Goal: Task Accomplishment & Management: Complete application form

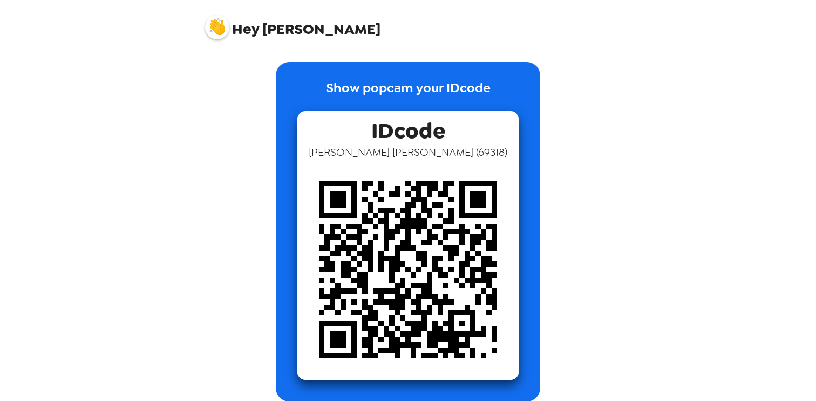
scroll to position [128, 0]
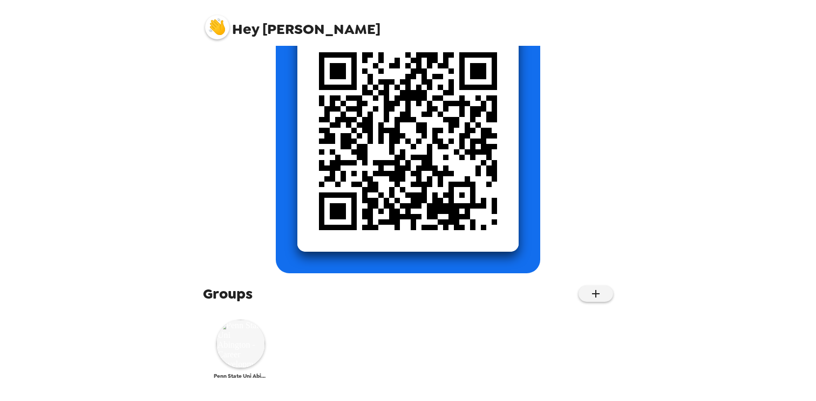
click at [247, 345] on img at bounding box center [240, 344] width 49 height 49
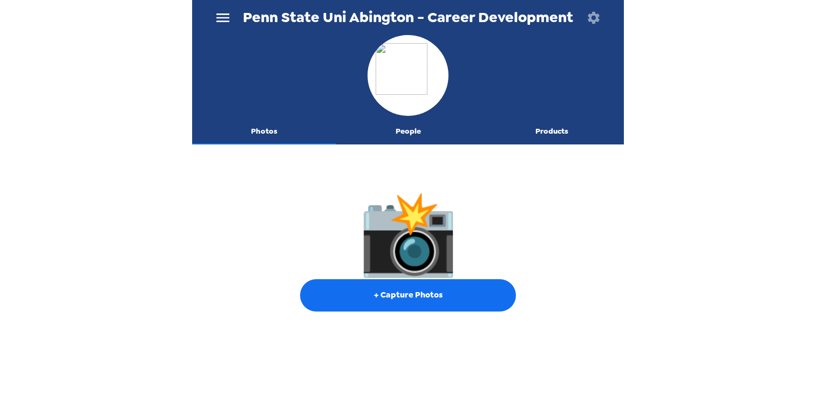
click at [236, 22] on button "menu" at bounding box center [222, 17] width 35 height 35
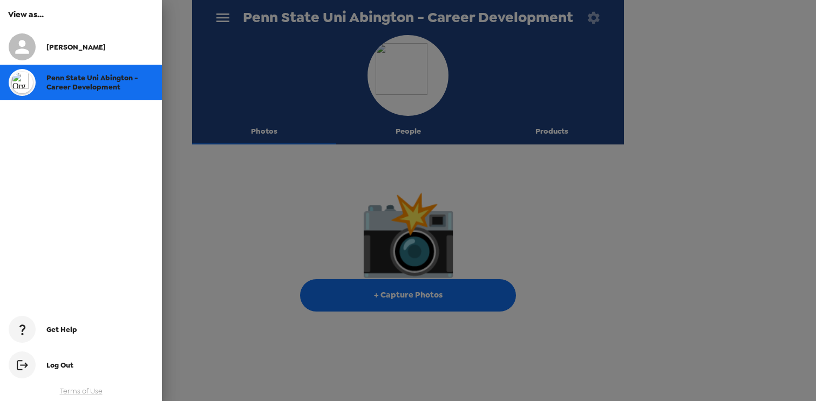
click at [235, 22] on div at bounding box center [408, 200] width 816 height 401
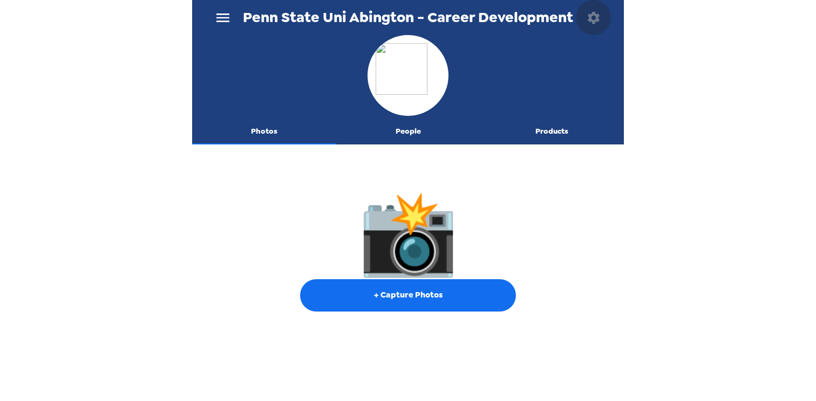
click at [597, 20] on icon "button" at bounding box center [594, 17] width 12 height 12
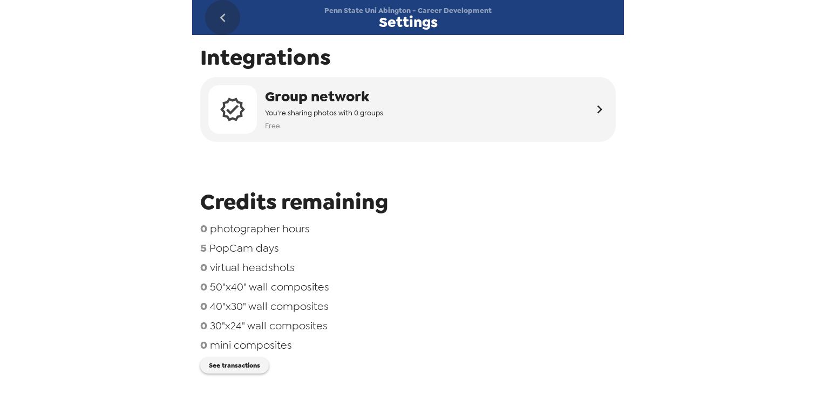
click at [231, 19] on button "go back" at bounding box center [222, 17] width 35 height 35
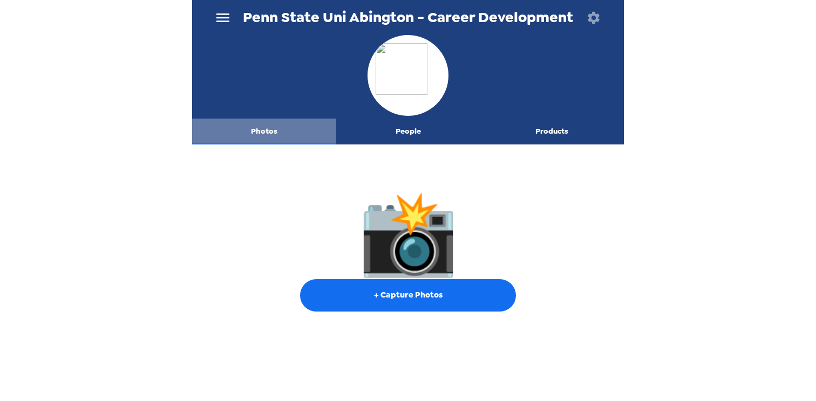
click at [268, 140] on button "Photos" at bounding box center [264, 132] width 144 height 26
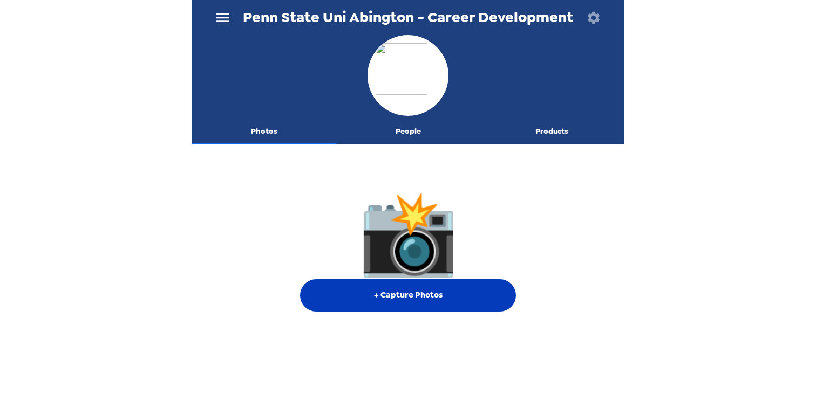
click at [442, 306] on button "+ Capture Photos" at bounding box center [408, 295] width 216 height 32
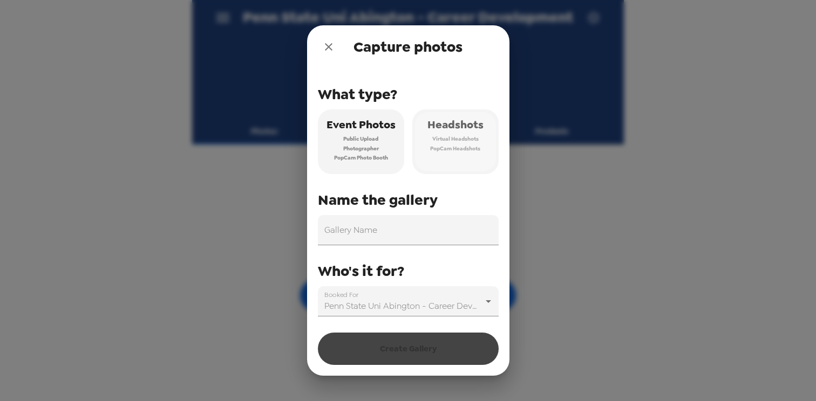
click at [445, 147] on span "PopCam Headshots" at bounding box center [455, 149] width 50 height 10
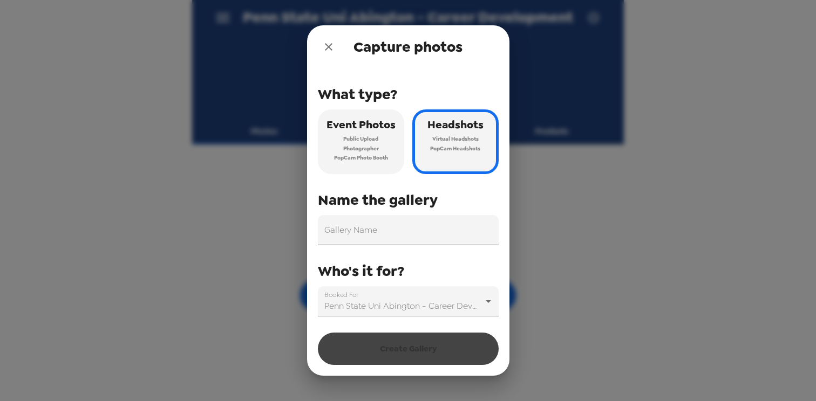
click at [374, 240] on input "Gallery Name" at bounding box center [408, 230] width 181 height 30
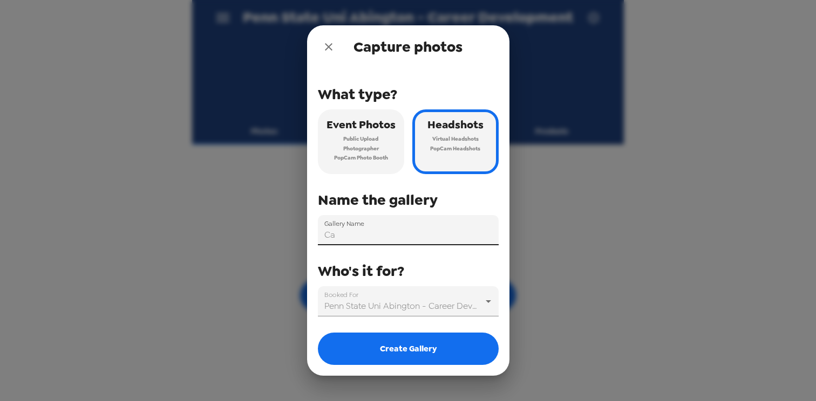
type input "C"
type input "[DEMOGRAPHIC_DATA] and Career Fair 2025"
click at [385, 301] on body "Penn State Uni Abington - Career Development Photos People Products 📸 + Capture…" at bounding box center [408, 200] width 816 height 401
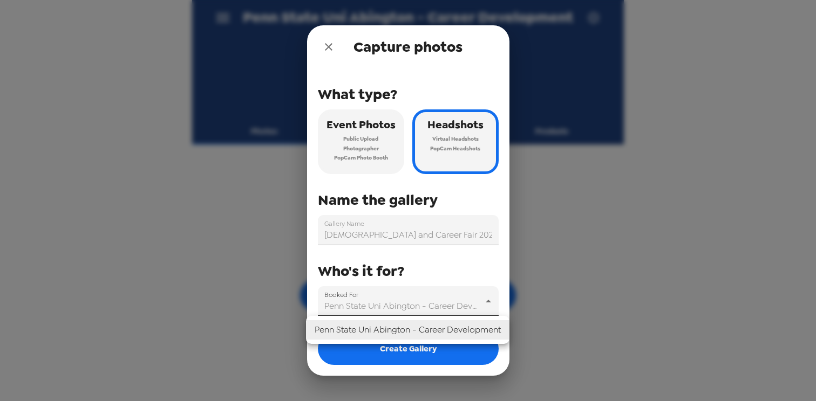
click at [408, 327] on li "Penn State Uni Abington - Career Development" at bounding box center [407, 330] width 203 height 19
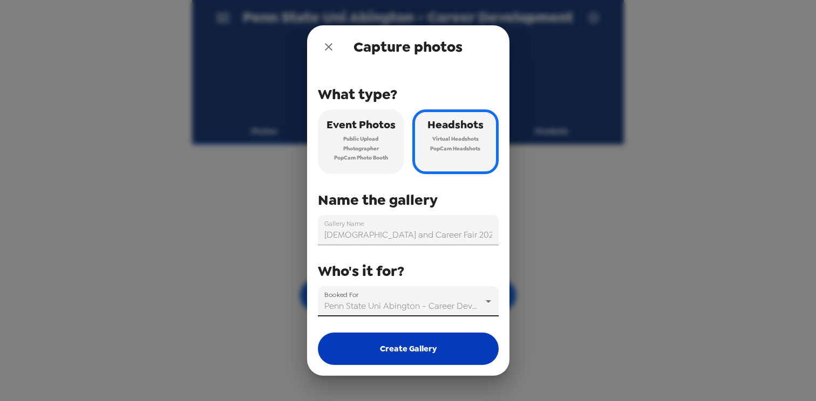
click at [428, 356] on button "Create Gallery" at bounding box center [408, 349] width 181 height 32
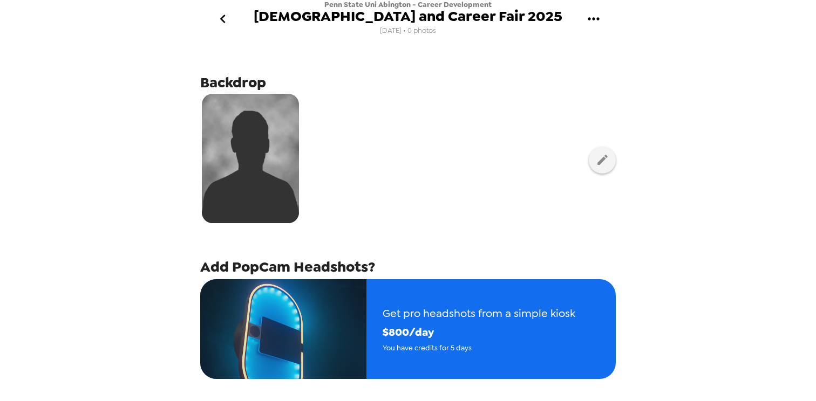
click at [596, 18] on icon "gallery menu" at bounding box center [593, 18] width 17 height 17
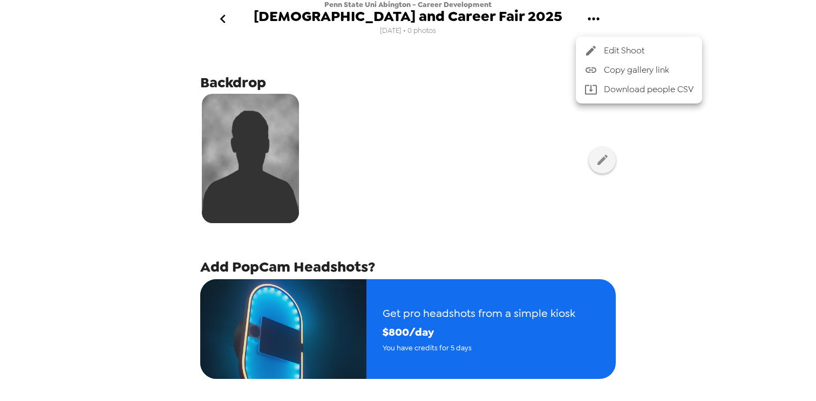
click at [596, 18] on div at bounding box center [408, 200] width 816 height 401
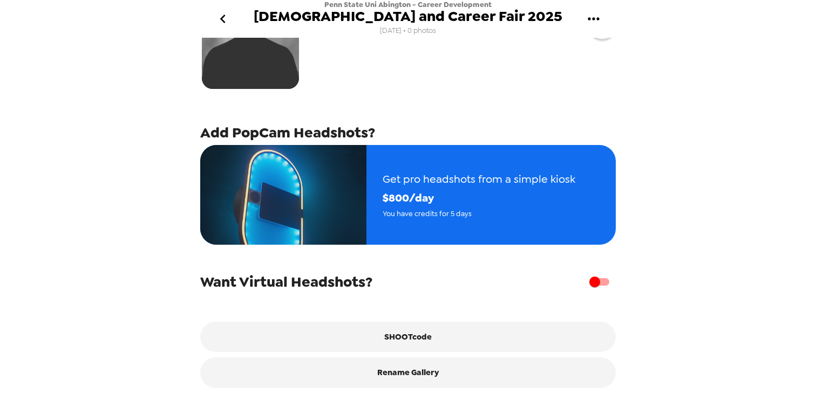
scroll to position [137, 0]
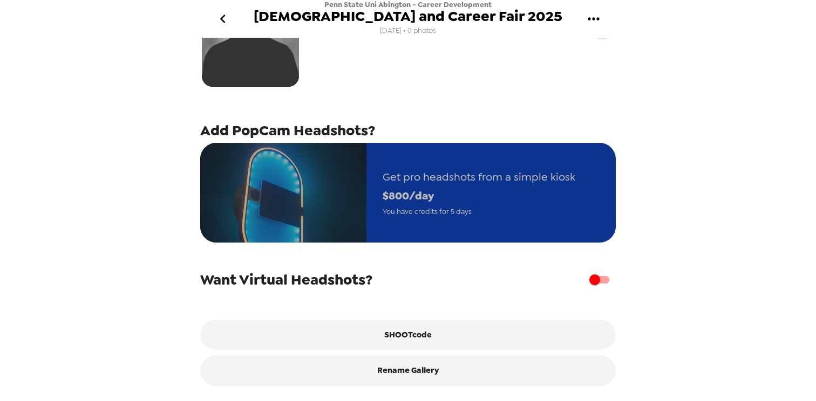
click at [470, 193] on span "$ 800 /day" at bounding box center [479, 196] width 193 height 19
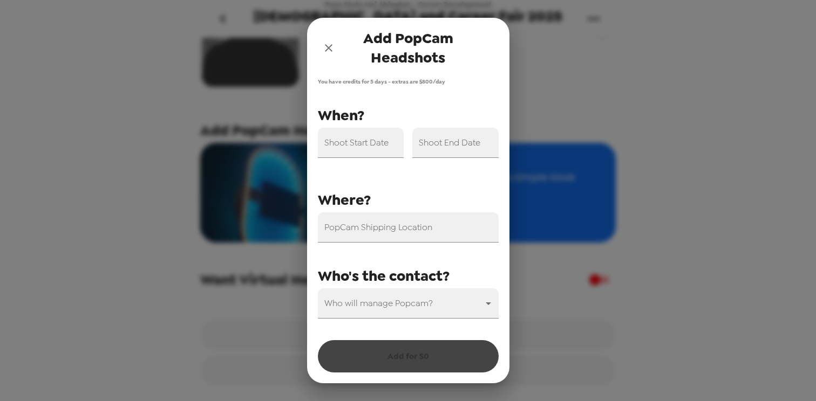
click at [350, 145] on input "Shoot Start Date" at bounding box center [361, 143] width 86 height 30
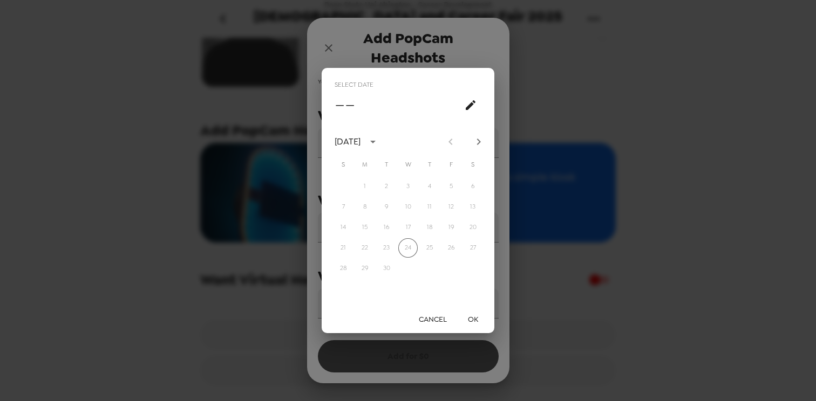
click at [481, 140] on icon "Next month" at bounding box center [478, 141] width 13 height 13
click at [366, 228] on button "13" at bounding box center [364, 227] width 19 height 19
click at [451, 228] on button "17" at bounding box center [450, 227] width 19 height 19
click at [363, 227] on button "13" at bounding box center [364, 227] width 19 height 19
type input "[DATE]"
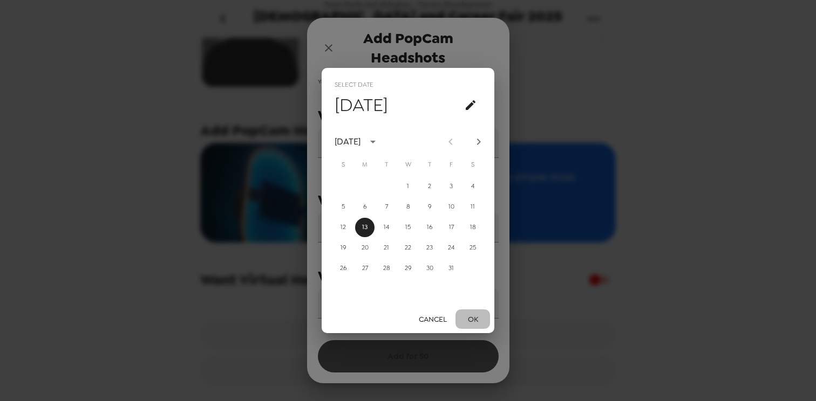
click at [468, 319] on button "OK" at bounding box center [472, 320] width 35 height 20
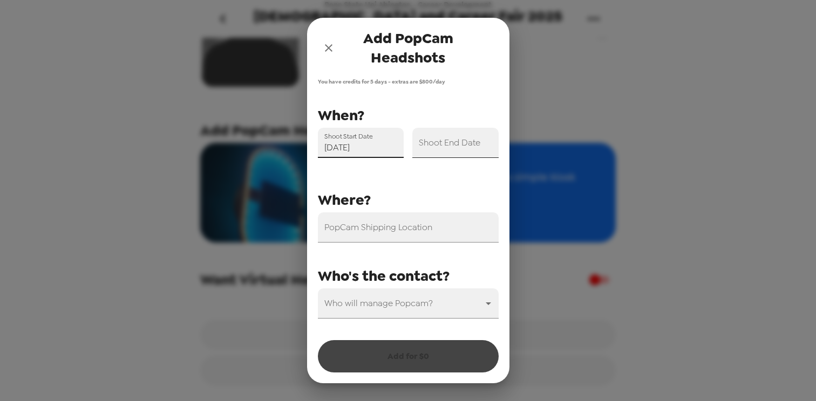
click at [462, 154] on input "Shoot End Date" at bounding box center [455, 143] width 86 height 30
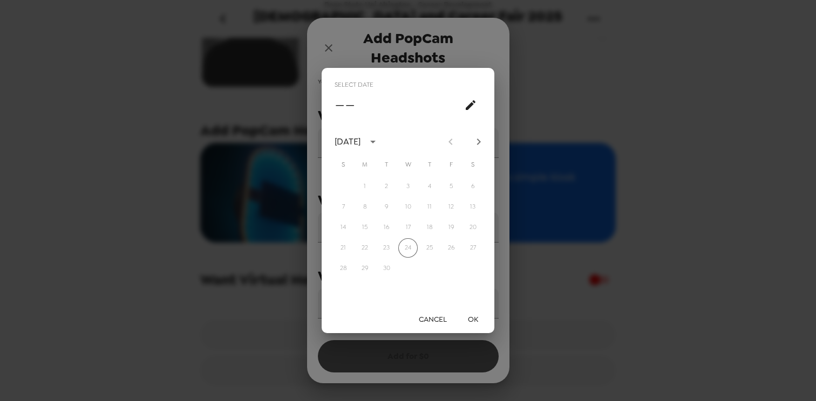
click at [481, 137] on icon "Next month" at bounding box center [478, 141] width 13 height 13
click at [451, 230] on button "17" at bounding box center [450, 227] width 19 height 19
type input "[DATE]"
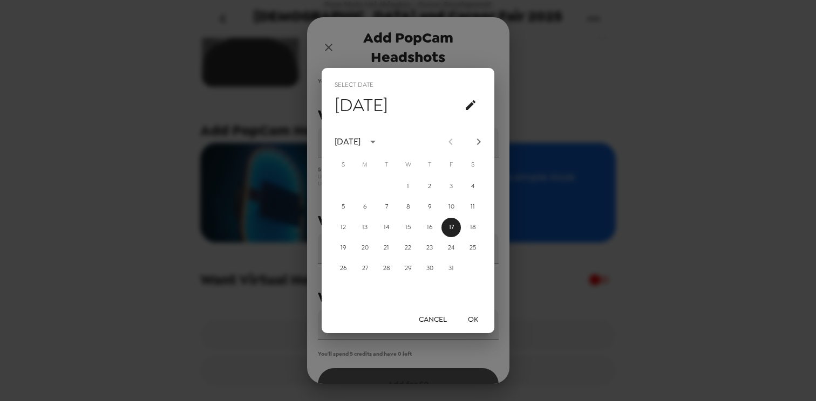
click at [472, 319] on button "OK" at bounding box center [472, 320] width 35 height 20
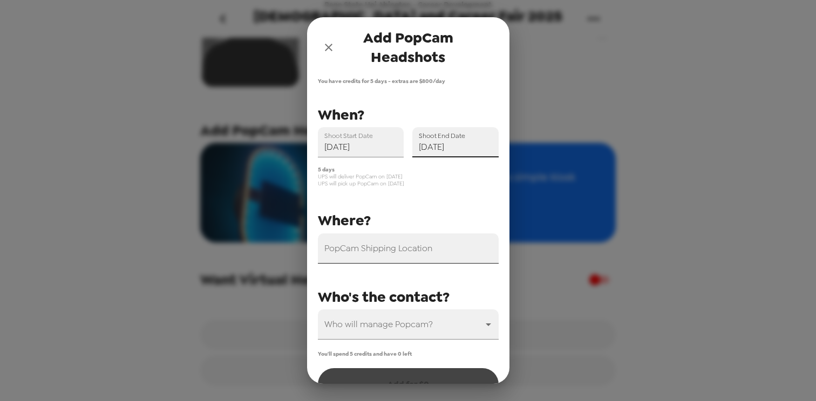
click at [447, 250] on input "PopCam Shipping Location" at bounding box center [408, 249] width 181 height 30
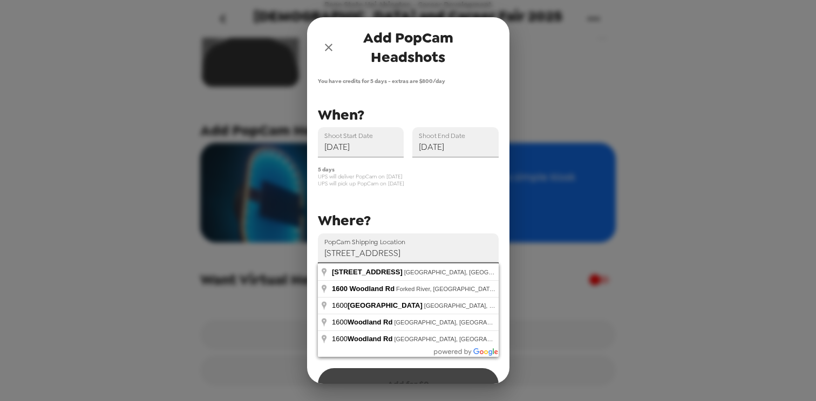
type input "[STREET_ADDRESS]"
click at [428, 196] on div "PopCam Shipping Location [STREET_ADDRESS] Start Date [DATE] Shoot End Date [DAT…" at bounding box center [403, 221] width 189 height 237
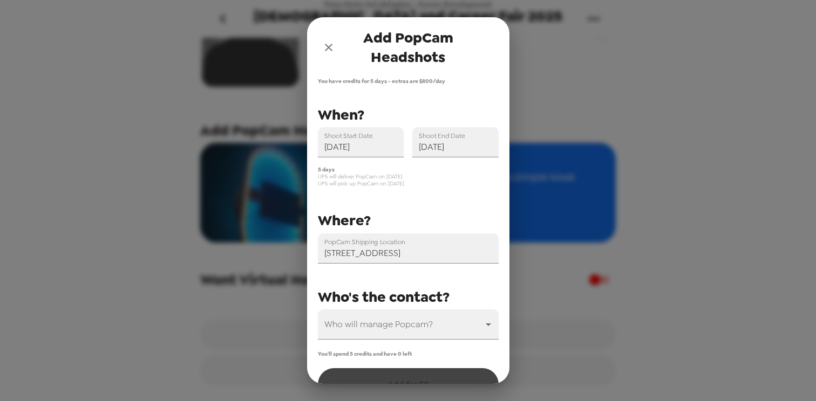
scroll to position [27, 0]
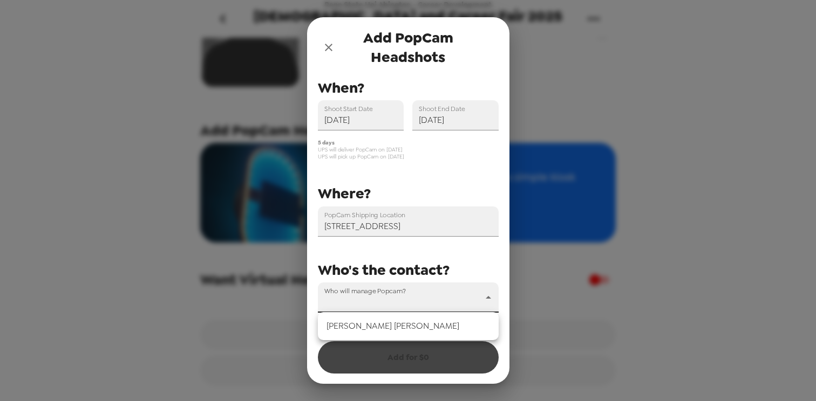
click at [421, 303] on body "Penn State Uni Abington - Career Development [DEMOGRAPHIC_DATA] and Career Fair…" at bounding box center [408, 200] width 816 height 401
click at [410, 324] on li "[PERSON_NAME]" at bounding box center [408, 326] width 181 height 19
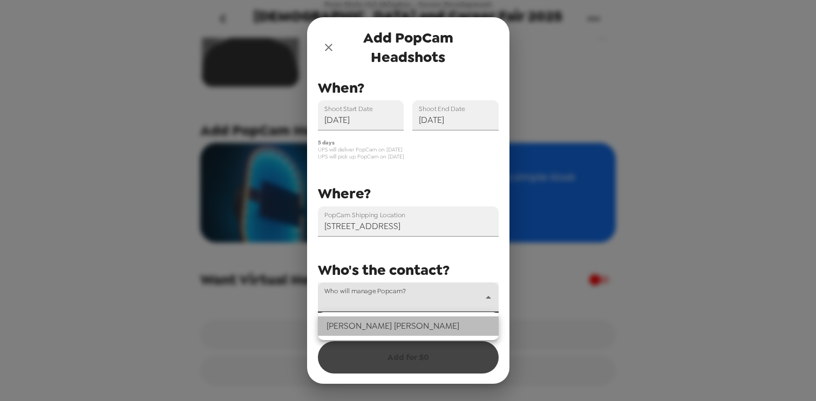
type input "69318"
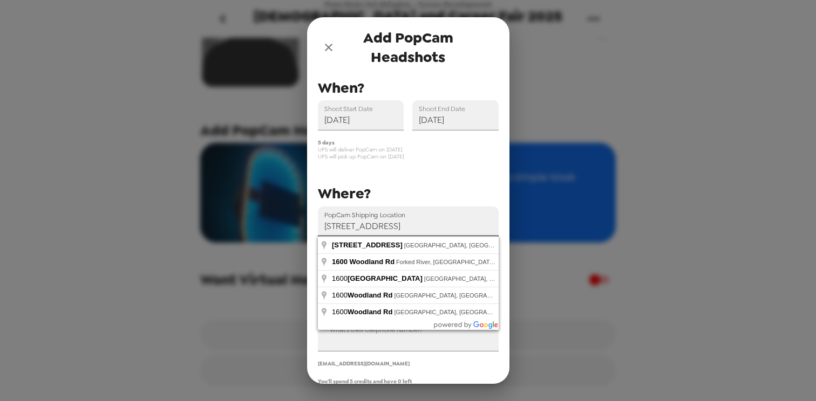
click at [437, 226] on input "[STREET_ADDRESS]" at bounding box center [408, 222] width 181 height 30
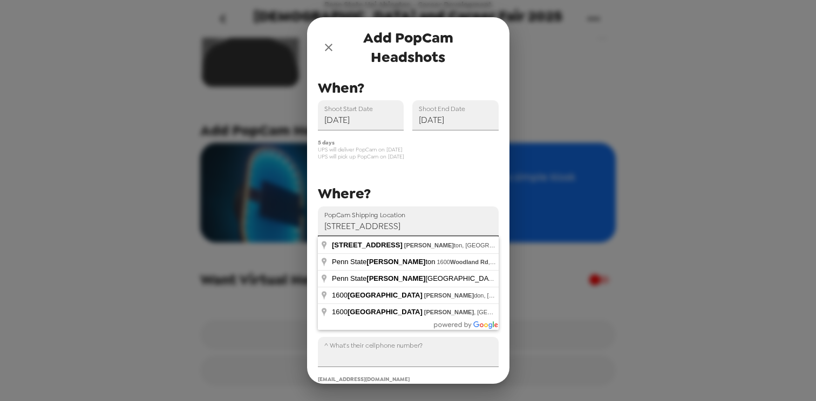
click at [403, 227] on input "[STREET_ADDRESS]" at bounding box center [408, 222] width 181 height 30
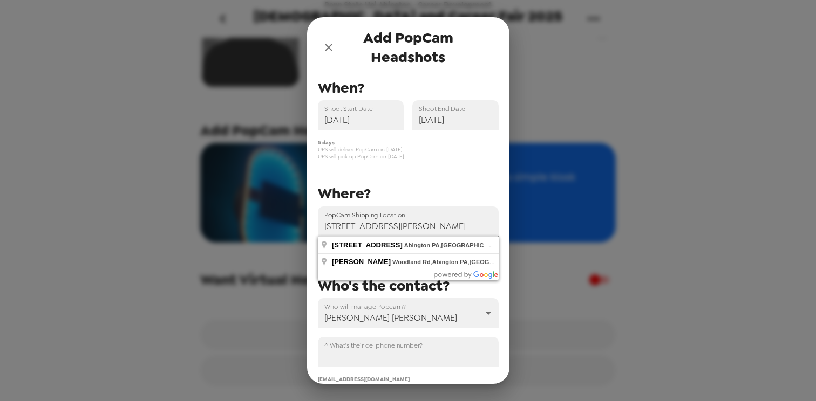
click at [399, 225] on input "[STREET_ADDRESS][PERSON_NAME]" at bounding box center [408, 222] width 181 height 30
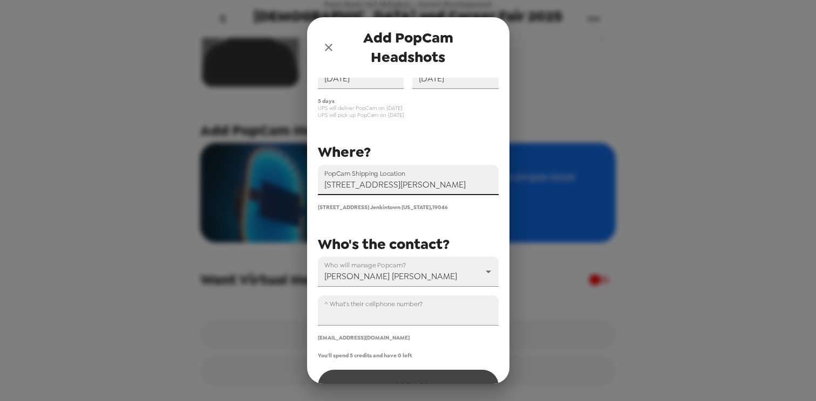
scroll to position [70, 0]
type input "[STREET_ADDRESS][PERSON_NAME]"
click at [417, 322] on input "^ What's their cellphone number?" at bounding box center [408, 310] width 181 height 30
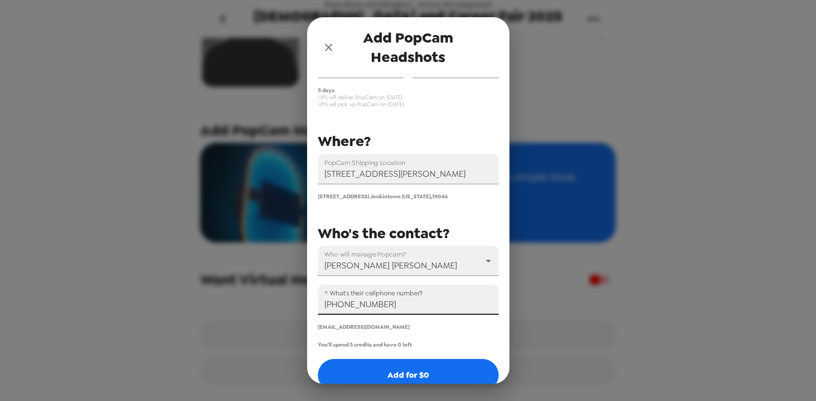
scroll to position [83, 0]
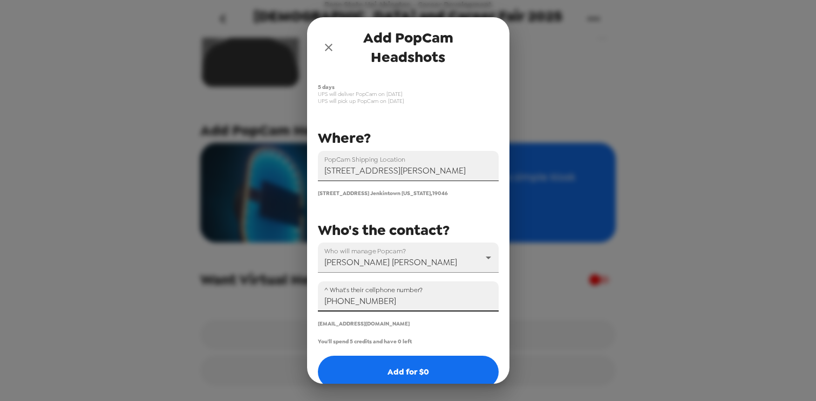
type input "[PHONE_NUMBER]"
click at [458, 172] on input "[STREET_ADDRESS][PERSON_NAME]" at bounding box center [408, 166] width 181 height 30
drag, startPoint x: 473, startPoint y: 172, endPoint x: 554, endPoint y: 168, distance: 81.6
click at [554, 168] on div "Add PopCam Headshots You have credits for 5 days - extras are $ 800 /day PopCam…" at bounding box center [408, 200] width 816 height 401
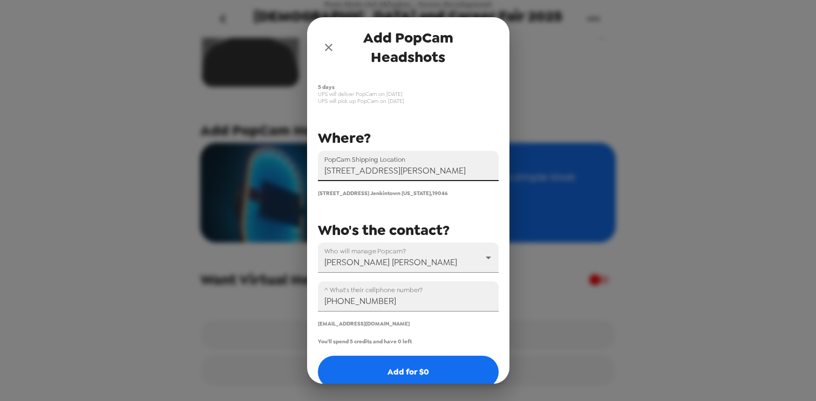
click at [429, 166] on input "[STREET_ADDRESS][PERSON_NAME]" at bounding box center [408, 166] width 181 height 30
click at [349, 171] on input "[STREET_ADDRESS][PERSON_NAME]" at bounding box center [408, 166] width 181 height 30
drag, startPoint x: 349, startPoint y: 171, endPoint x: 303, endPoint y: 174, distance: 46.5
click at [294, 174] on div "Add PopCam Headshots You have credits for 5 days - extras are $ 800 /day PopCam…" at bounding box center [408, 200] width 816 height 401
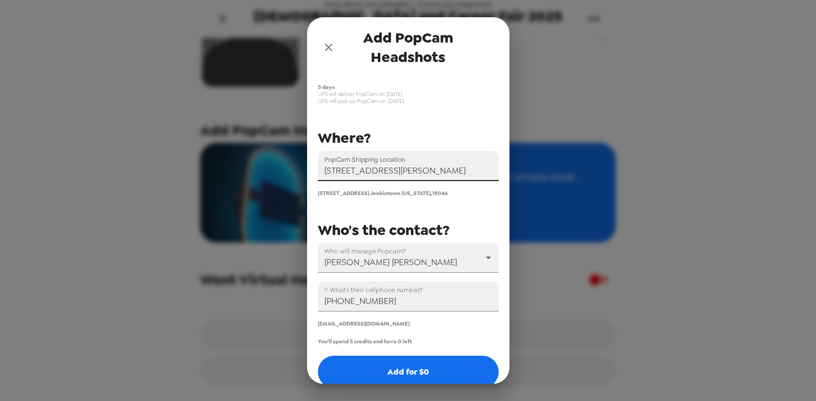
click at [367, 172] on input "[STREET_ADDRESS][PERSON_NAME]" at bounding box center [408, 166] width 181 height 30
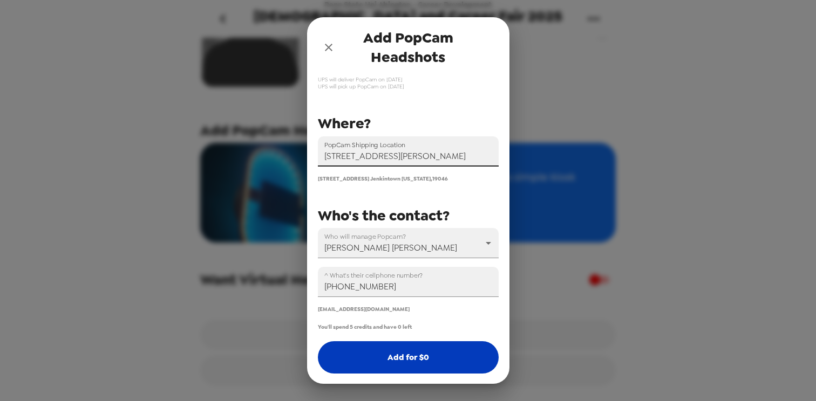
click at [415, 353] on button "Add for $ 0" at bounding box center [408, 358] width 181 height 32
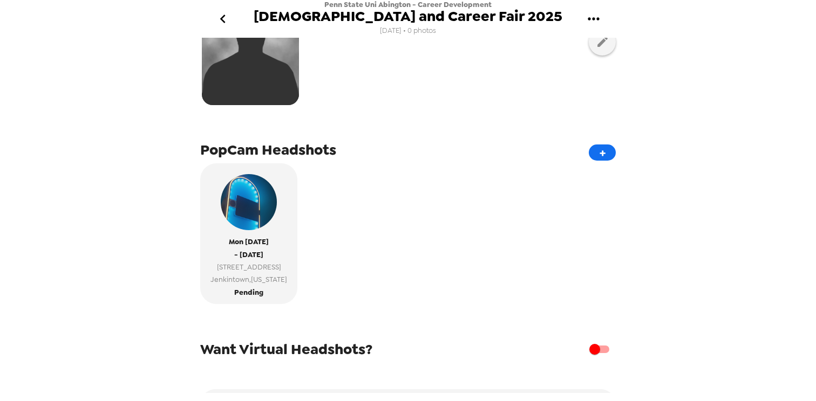
scroll to position [0, 0]
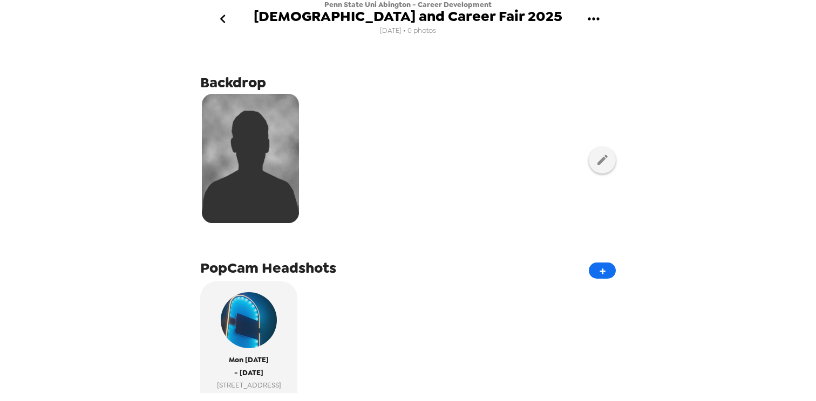
click at [591, 17] on icon "gallery menu" at bounding box center [593, 18] width 17 height 17
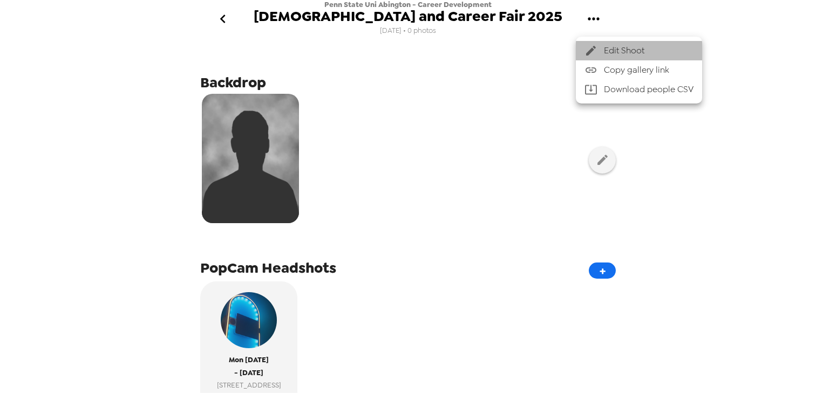
click at [625, 54] on span "Edit Shoot" at bounding box center [649, 50] width 90 height 13
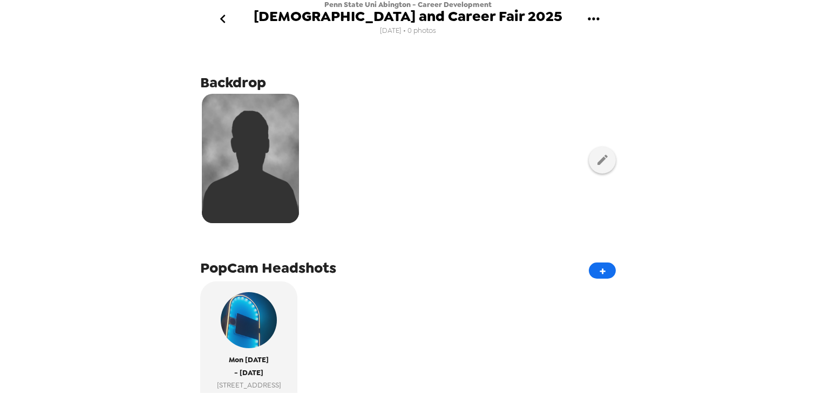
click at [481, 15] on span "[DEMOGRAPHIC_DATA] and Career Fair 2025" at bounding box center [408, 16] width 309 height 15
click at [486, 18] on span "[DEMOGRAPHIC_DATA] and Career Fair 2025" at bounding box center [408, 16] width 309 height 15
click at [585, 16] on icon "gallery menu" at bounding box center [593, 18] width 17 height 17
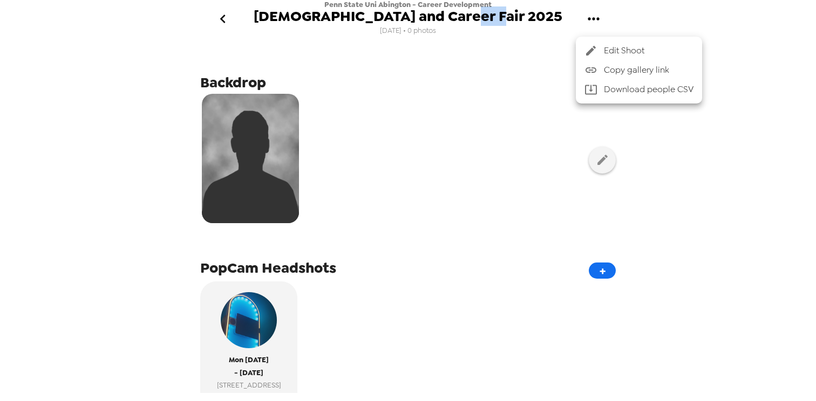
click at [602, 46] on div at bounding box center [593, 50] width 19 height 13
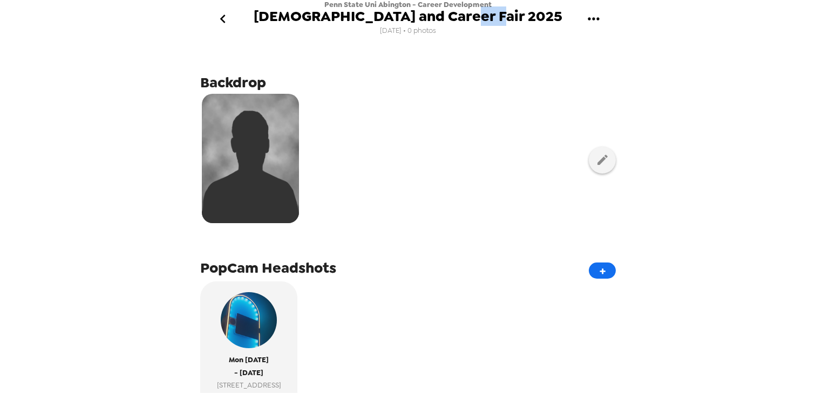
click at [596, 23] on icon "gallery menu" at bounding box center [593, 18] width 17 height 17
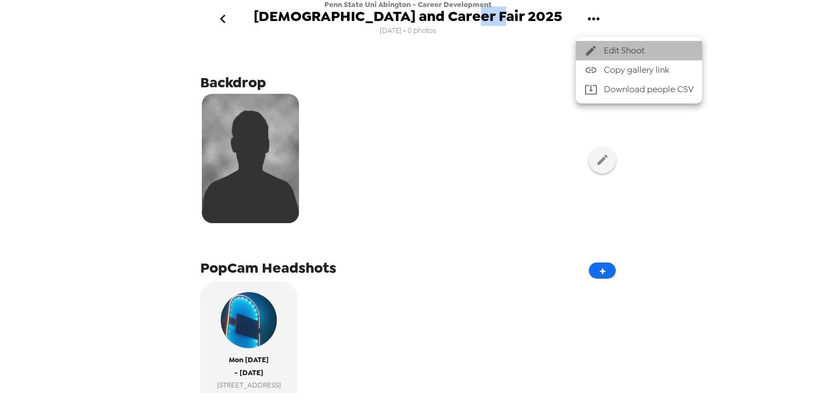
click at [594, 52] on icon at bounding box center [590, 50] width 13 height 13
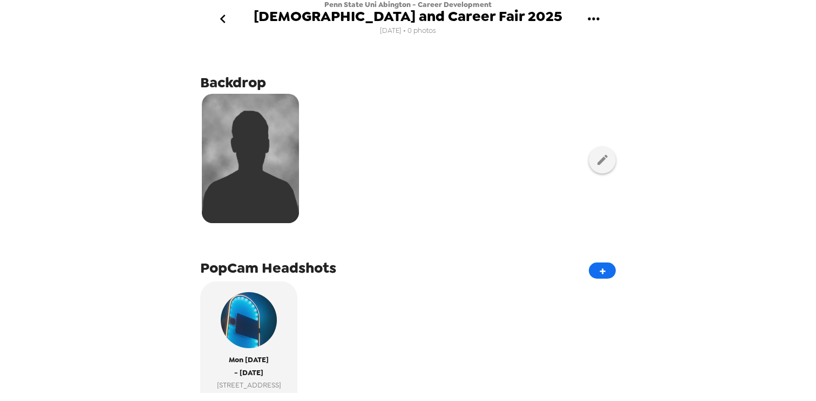
click at [423, 19] on span "[DEMOGRAPHIC_DATA] and Career Fair 2025" at bounding box center [408, 16] width 309 height 15
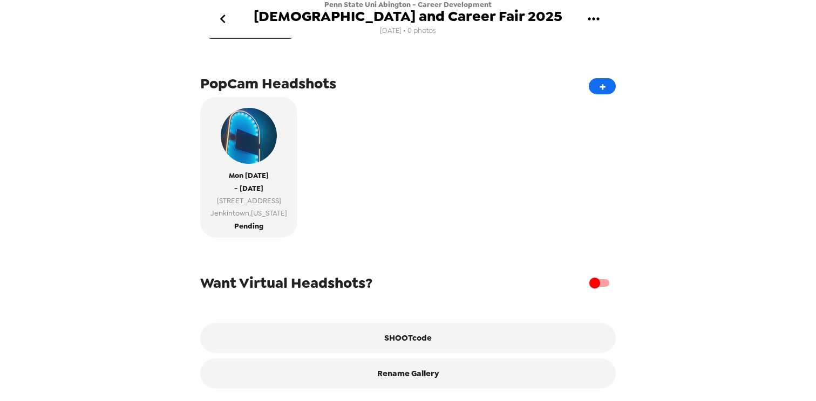
scroll to position [188, 0]
